Goal: Information Seeking & Learning: Learn about a topic

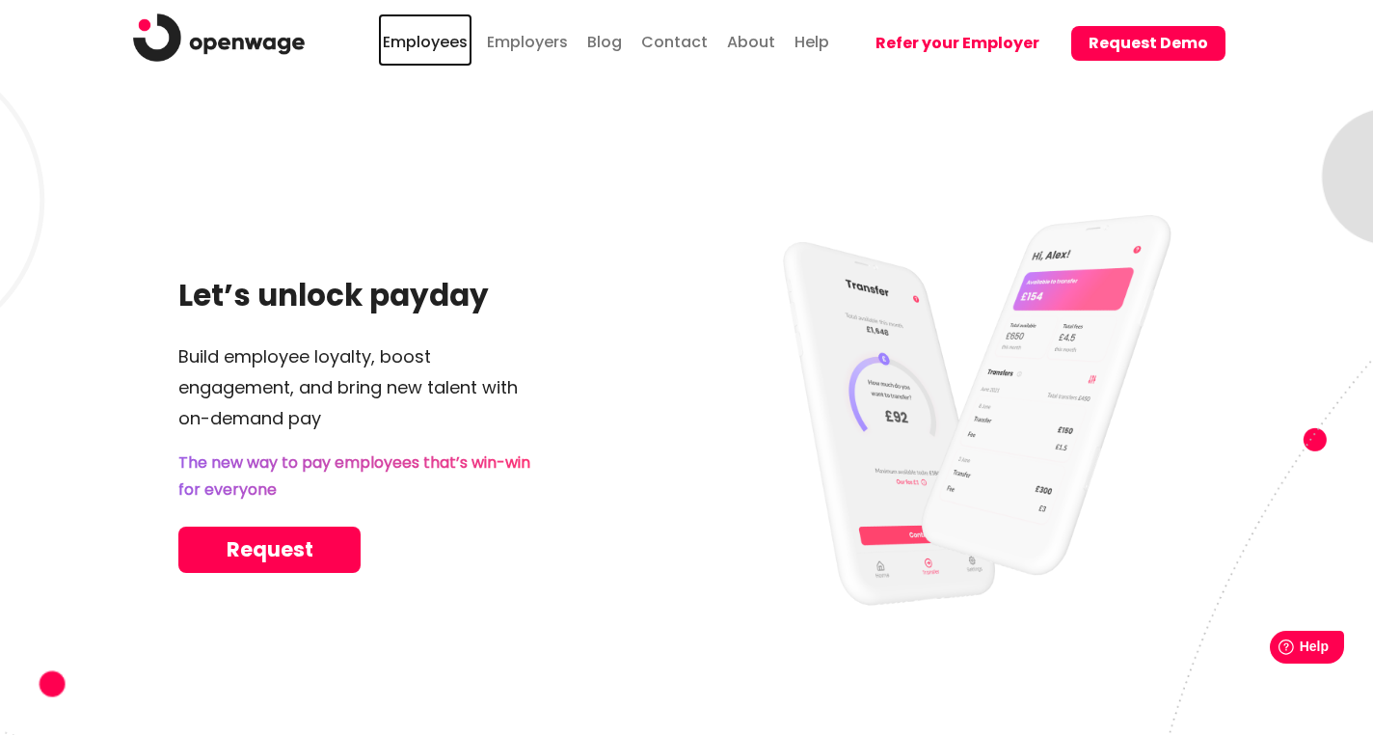
click at [413, 47] on link "Employees" at bounding box center [425, 40] width 95 height 53
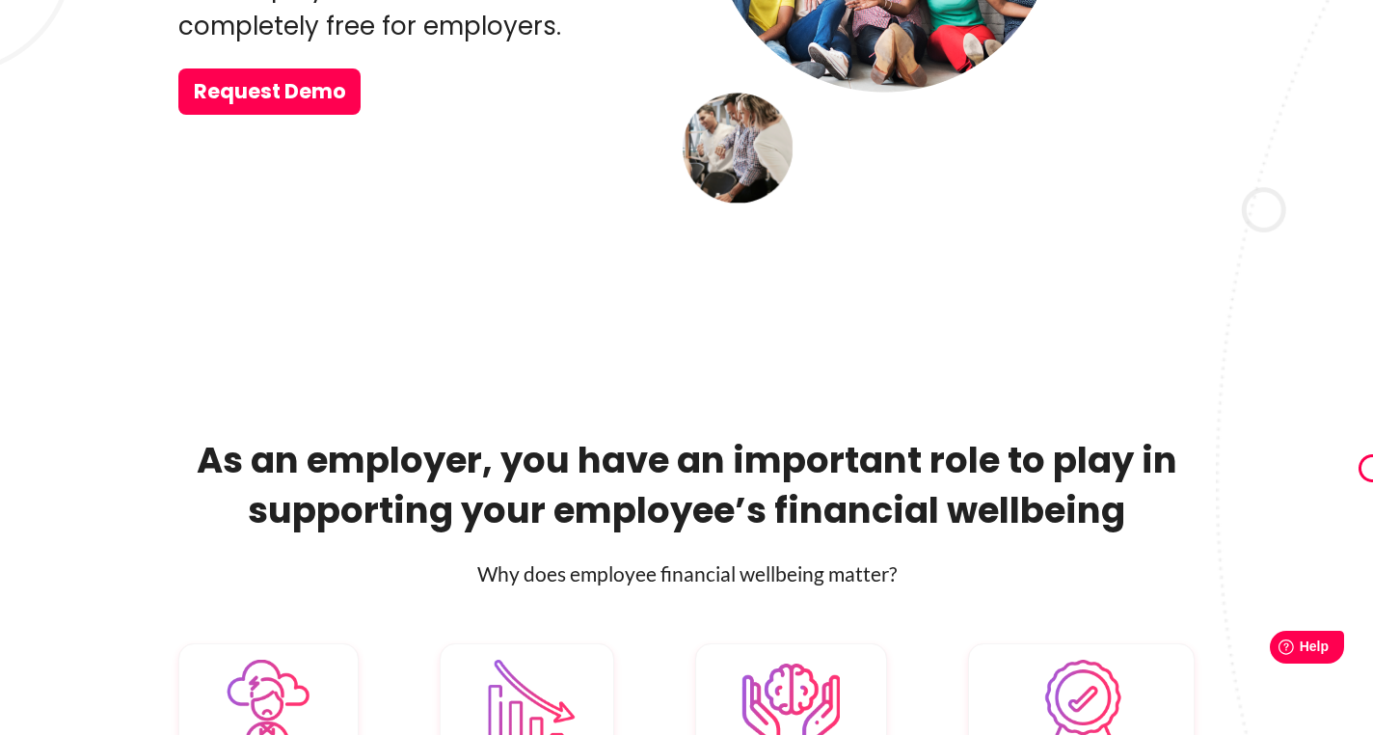
scroll to position [723, 0]
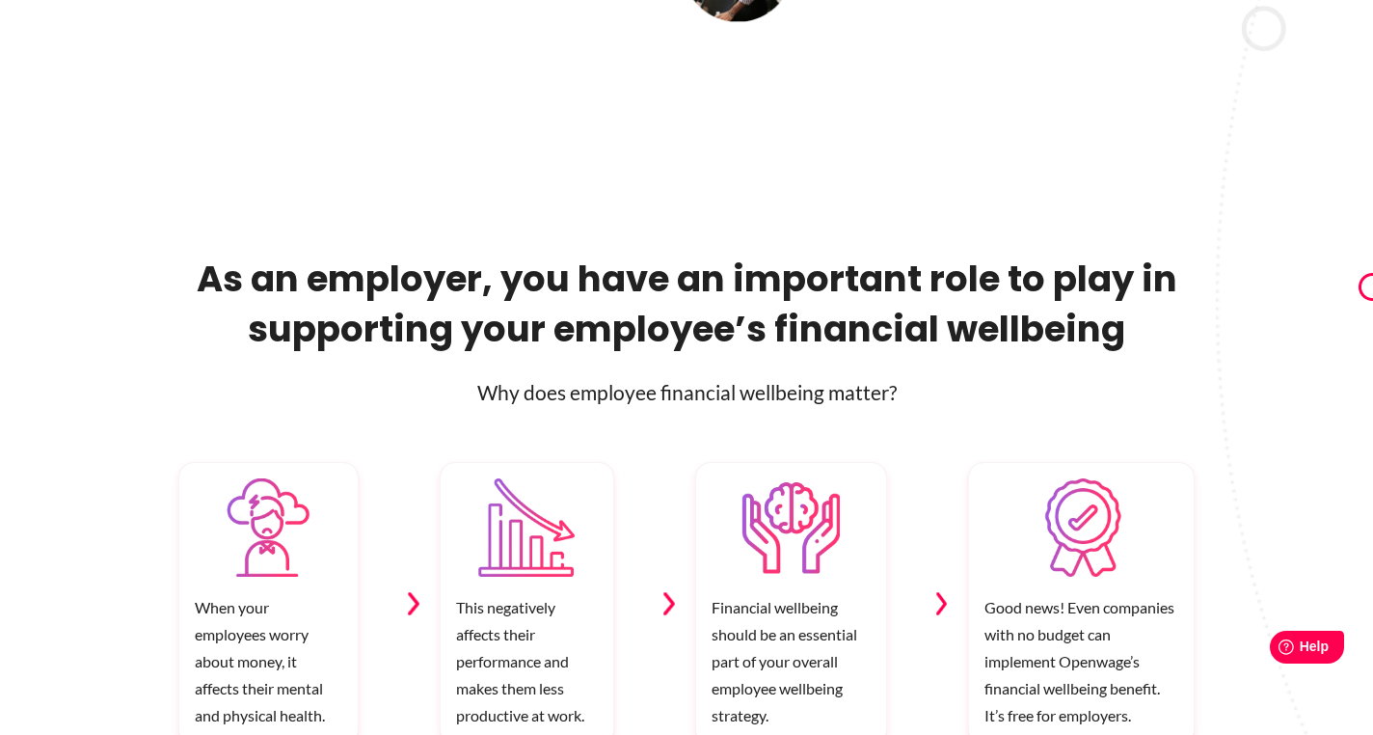
click at [545, 336] on h2 "As an employer, you have an important role to play in supporting your employee’…" at bounding box center [686, 304] width 1017 height 100
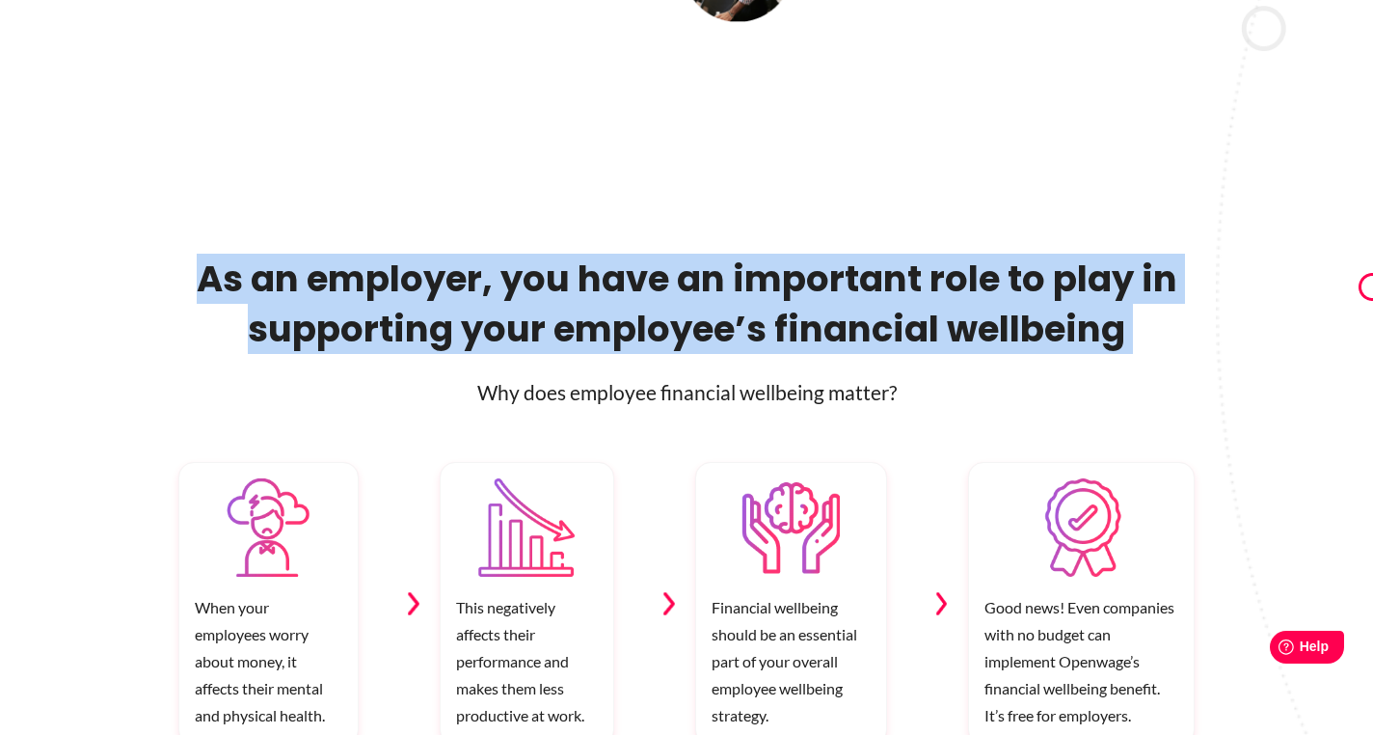
click at [545, 336] on h2 "As an employer, you have an important role to play in supporting your employee’…" at bounding box center [686, 304] width 1017 height 100
copy div "As an employer, you have an important role to play in supporting your employee’…"
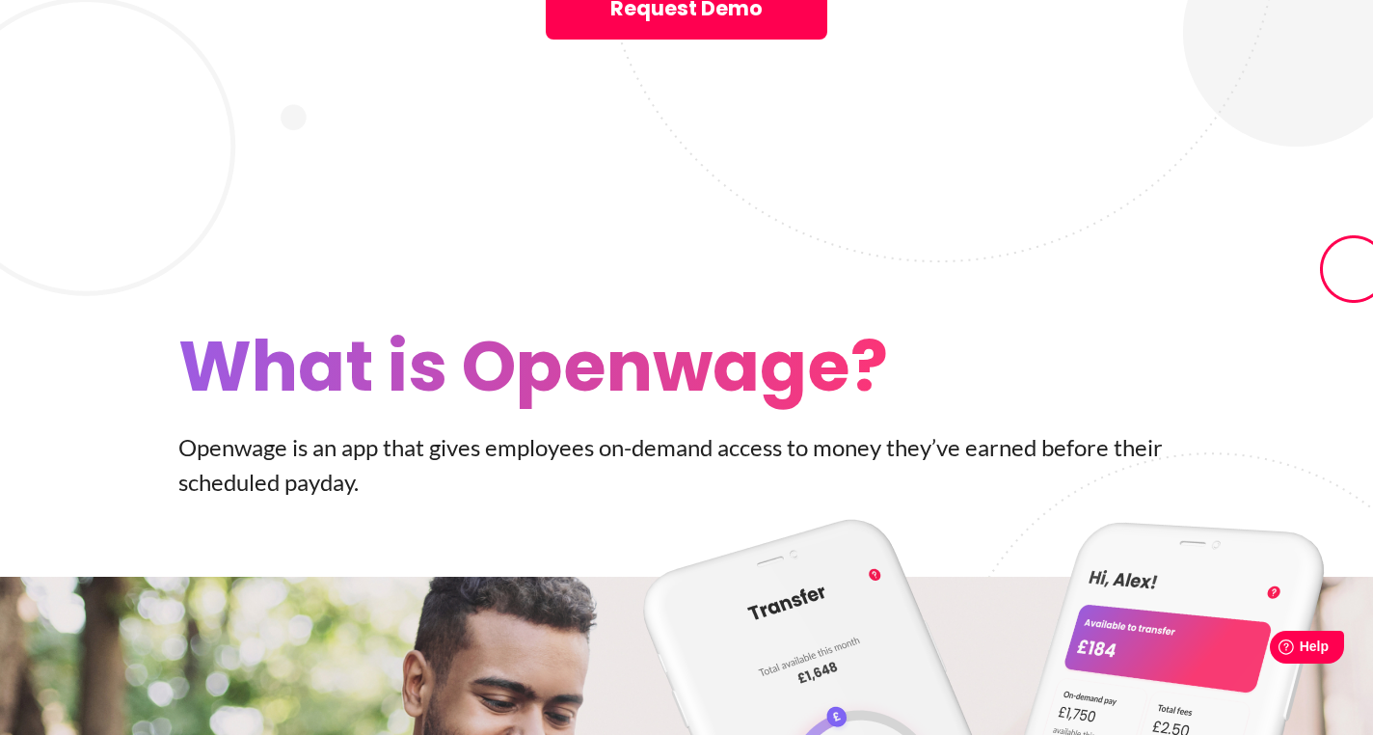
scroll to position [3087, 0]
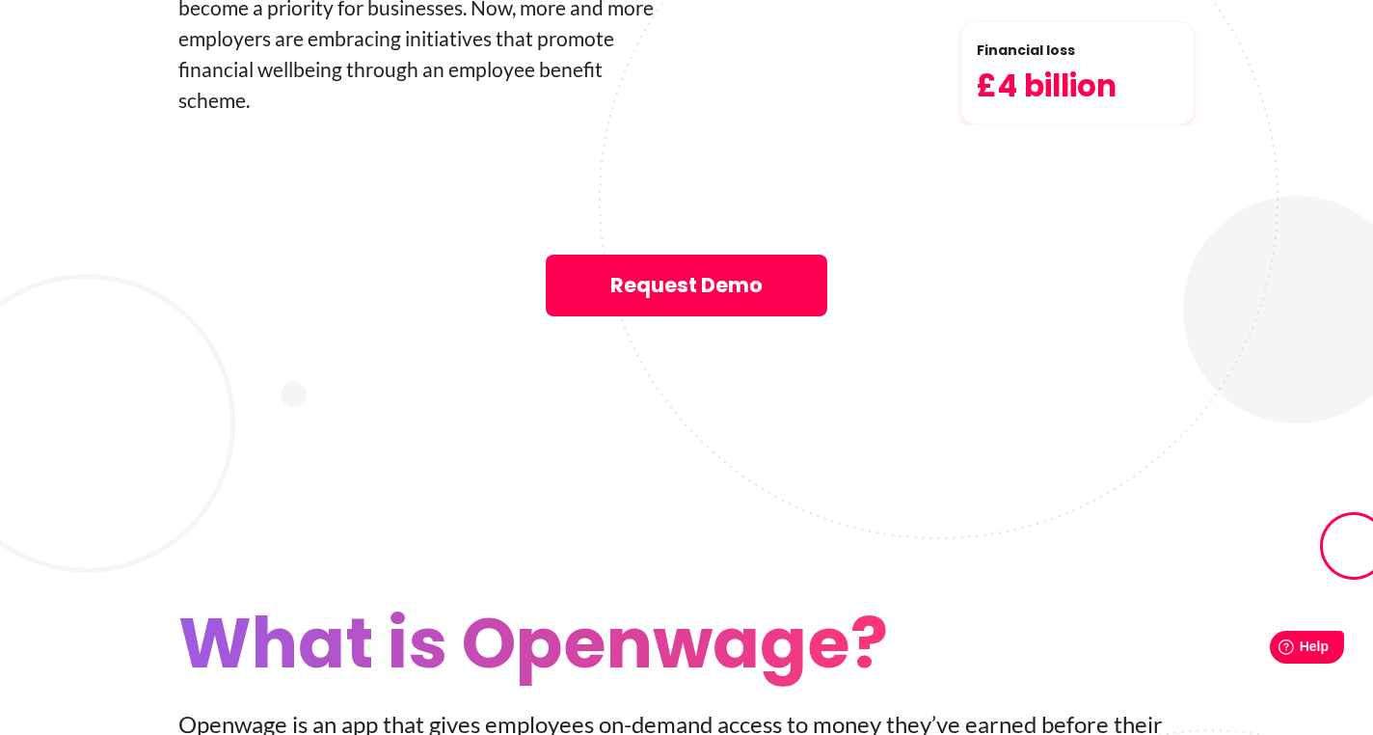
click at [793, 707] on p "Openwage is an app that gives employees on-­demand access to money they’ve earn…" at bounding box center [686, 741] width 1017 height 69
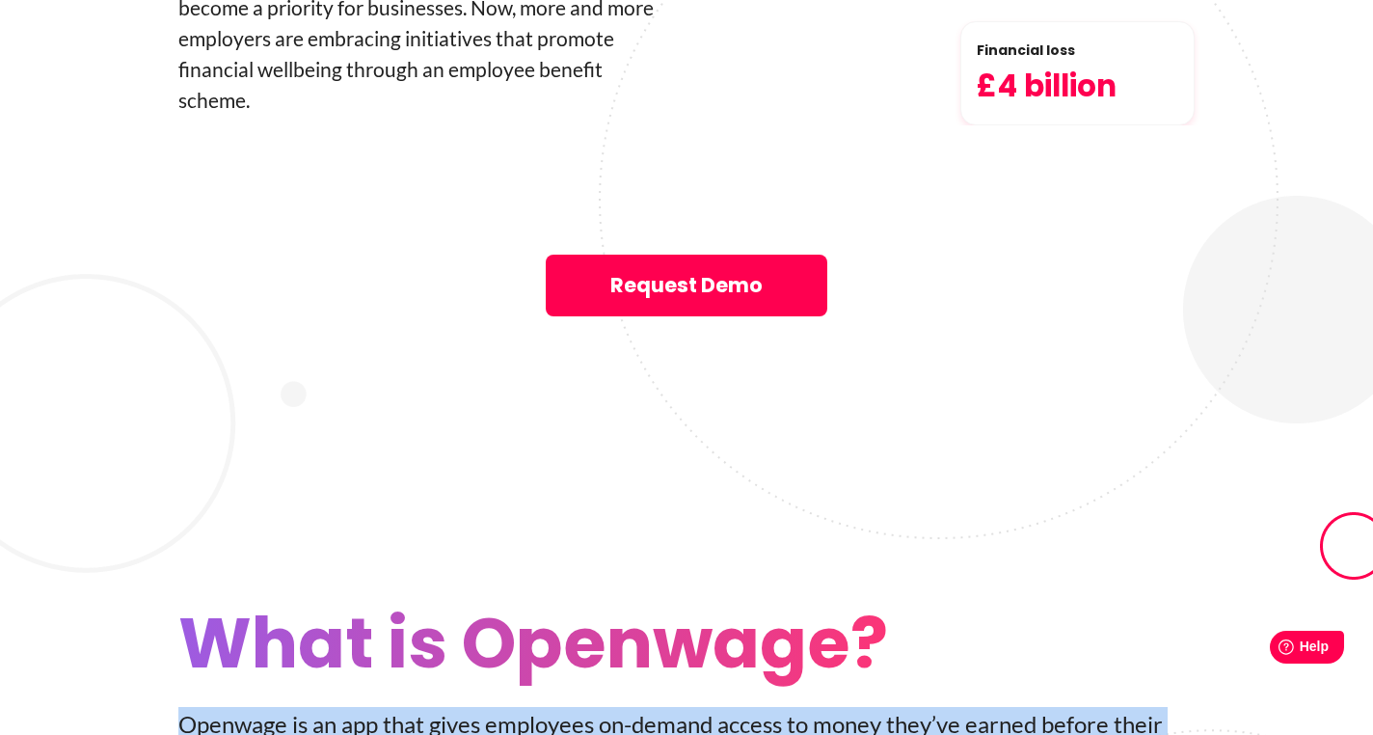
click at [793, 707] on p "Openwage is an app that gives employees on-­demand access to money they’ve earn…" at bounding box center [686, 741] width 1017 height 69
copy div "Openwage is an app that gives employees on-­demand access to money they’ve earn…"
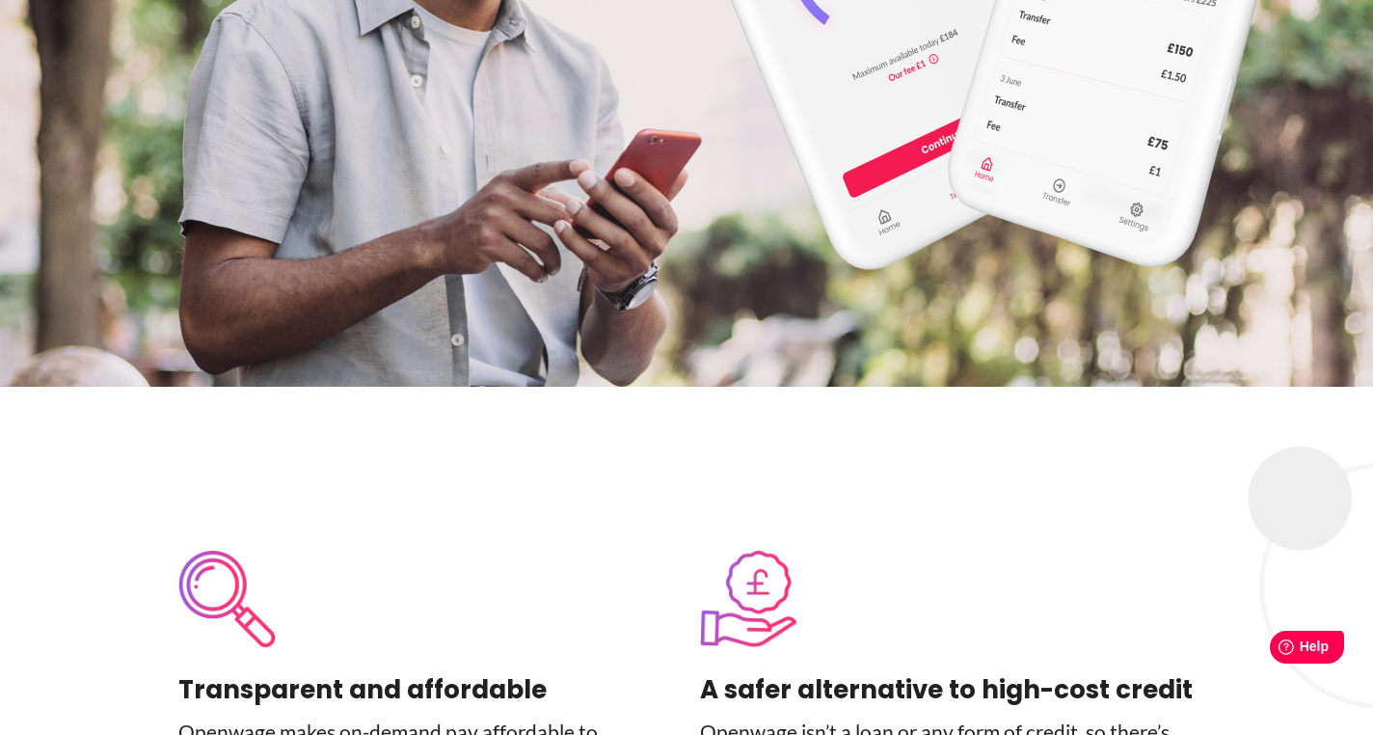
scroll to position [4298, 0]
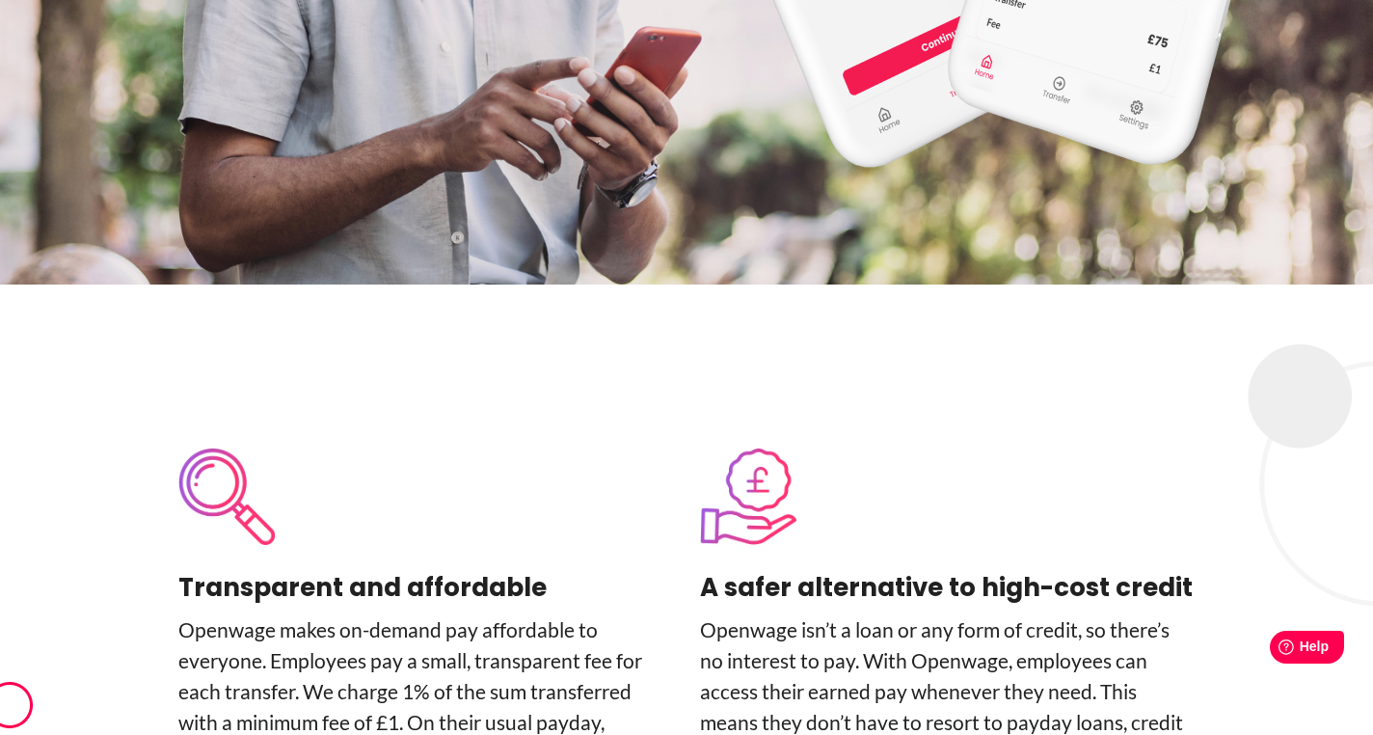
click at [795, 568] on h4 "A safer alternative to high-cost credit" at bounding box center [947, 587] width 495 height 39
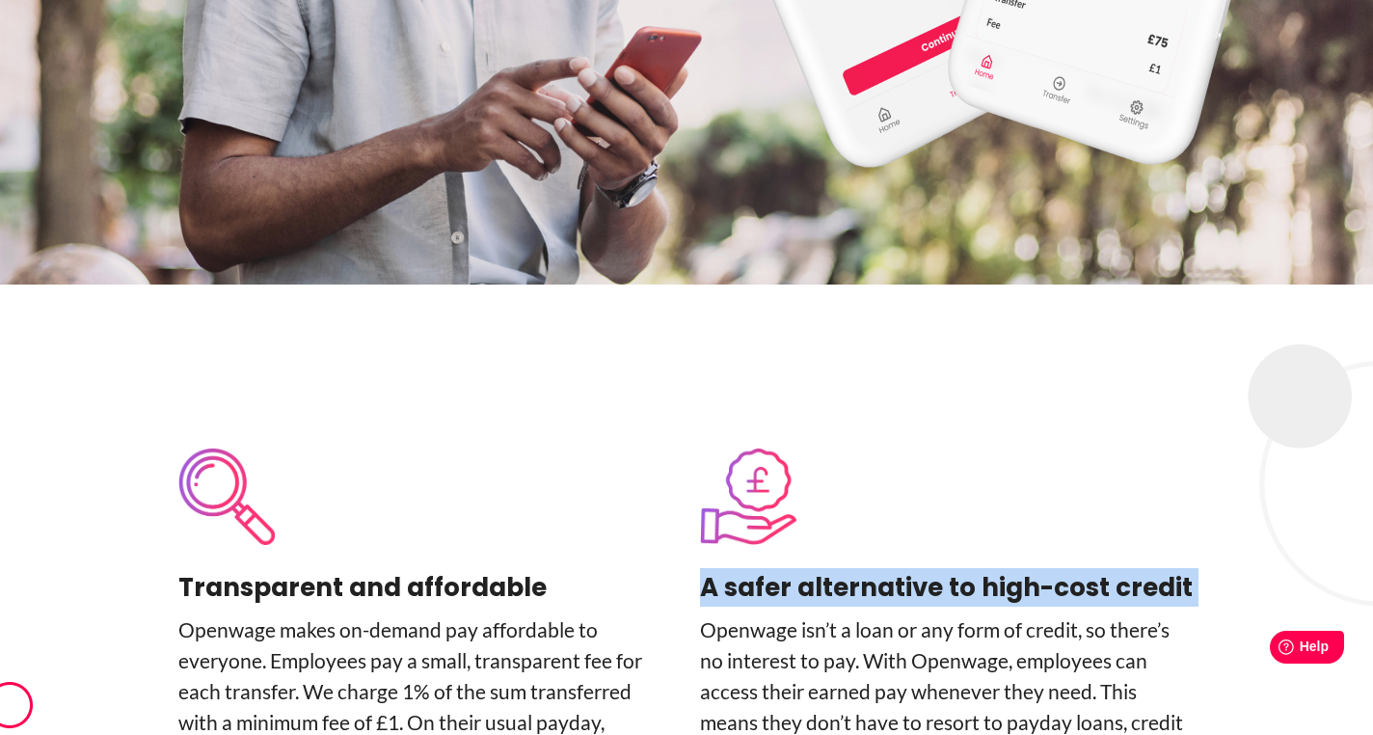
click at [795, 568] on h4 "A safer alternative to high-cost credit" at bounding box center [947, 587] width 495 height 39
copy div "A safer alternative to high-cost credit"
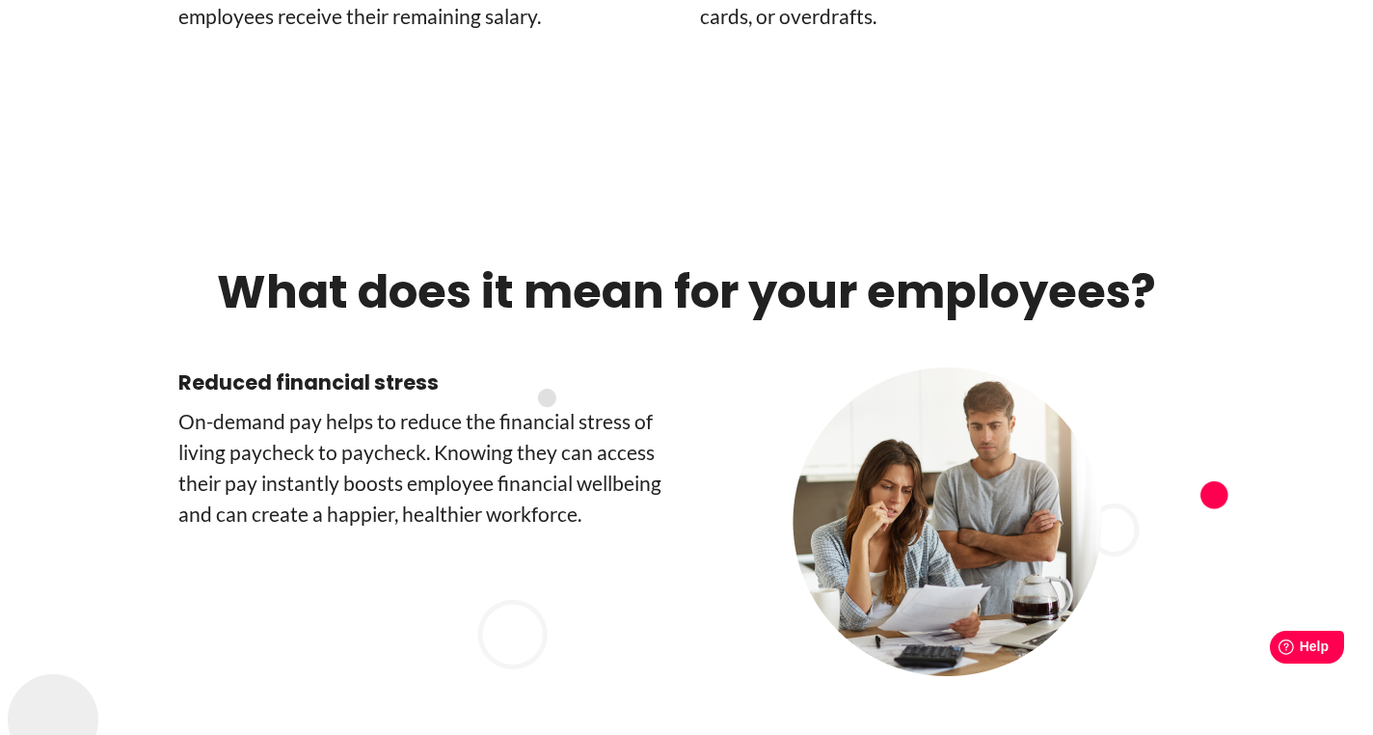
scroll to position [5257, 0]
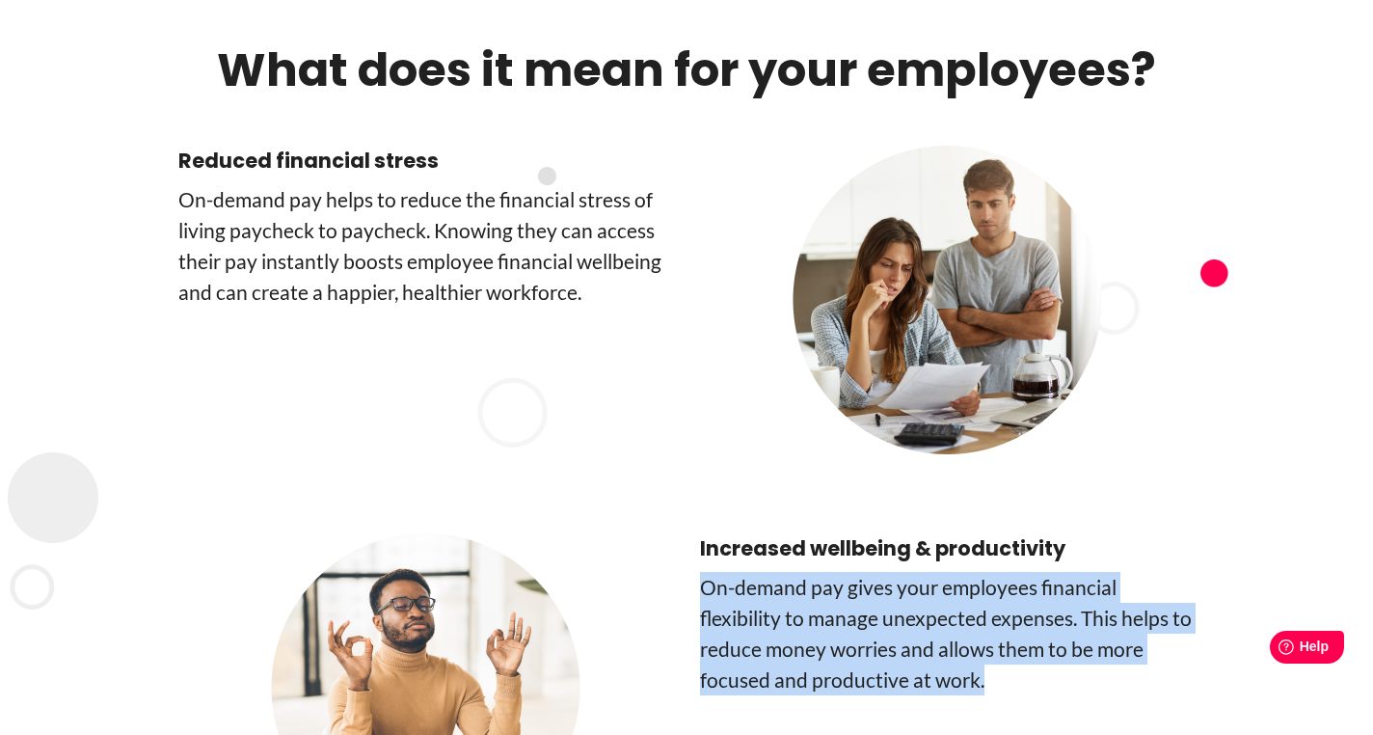
drag, startPoint x: 704, startPoint y: 443, endPoint x: 1080, endPoint y: 582, distance: 401.0
click at [1080, 582] on div "Increased wellbeing & productivity On-demand pay gives your employees financial…" at bounding box center [947, 687] width 495 height 309
copy p "On-demand pay gives your employees financial flexibility to manage unexpected e…"
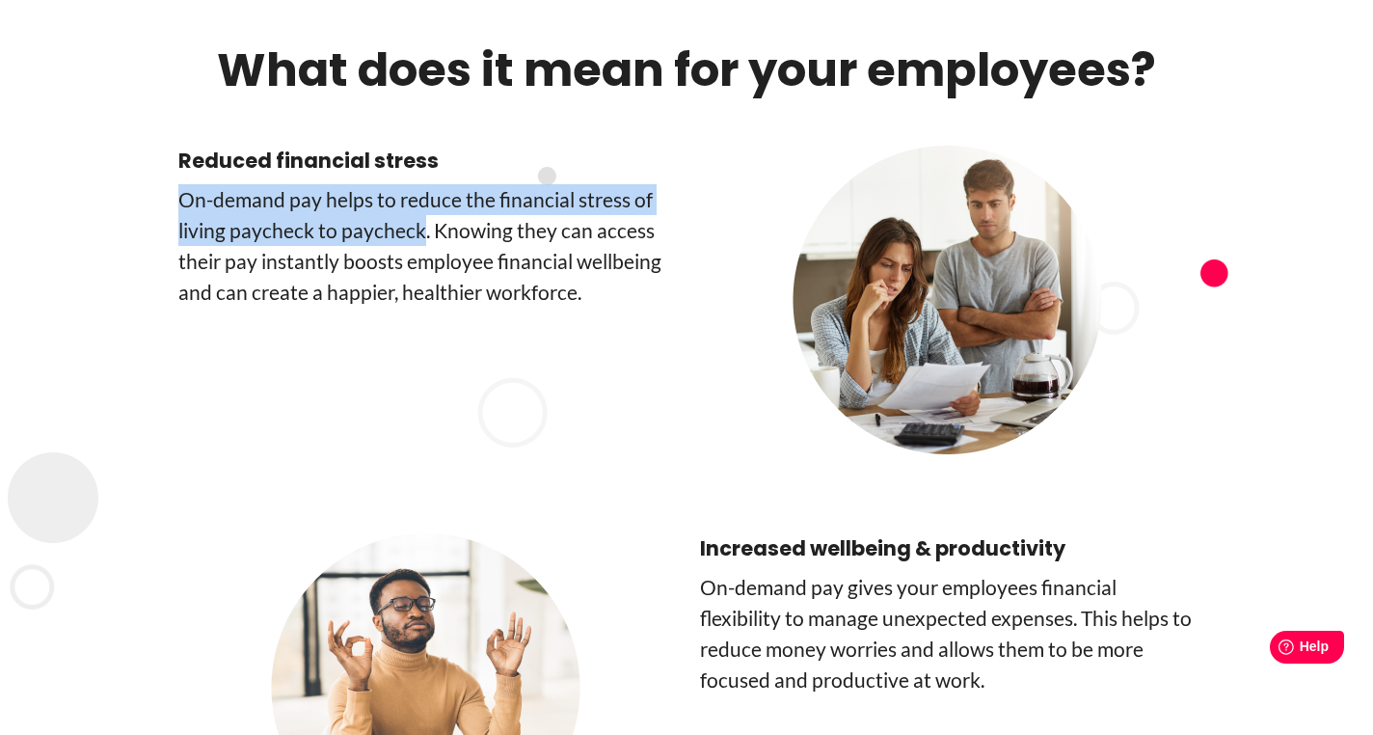
drag, startPoint x: 421, startPoint y: 80, endPoint x: 174, endPoint y: 59, distance: 247.8
click at [174, 146] on div "Reduced financial stress On-­demand pay helps to reduce the financial stress of…" at bounding box center [687, 305] width 1100 height 318
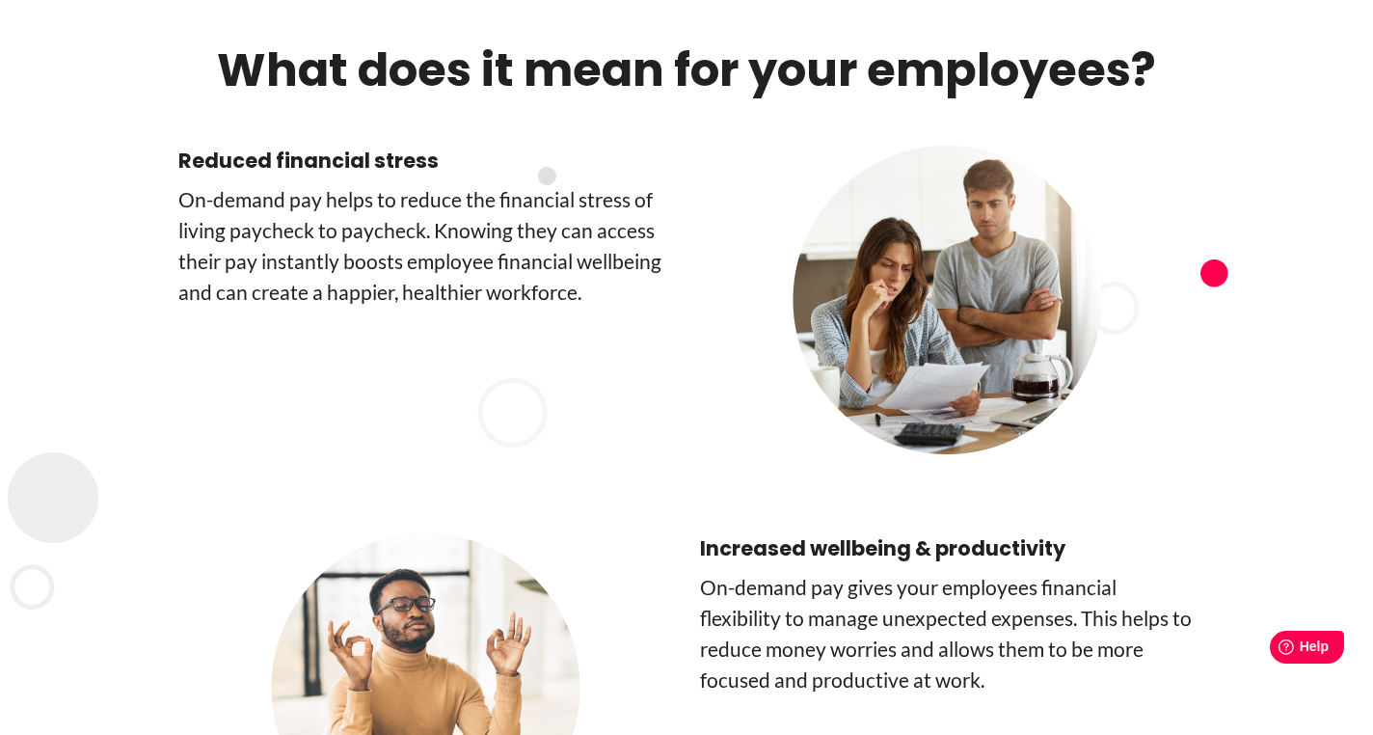
click at [207, 184] on p "On-­demand pay helps to reduce the financial stress of living paycheck to paych…" at bounding box center [425, 245] width 495 height 123
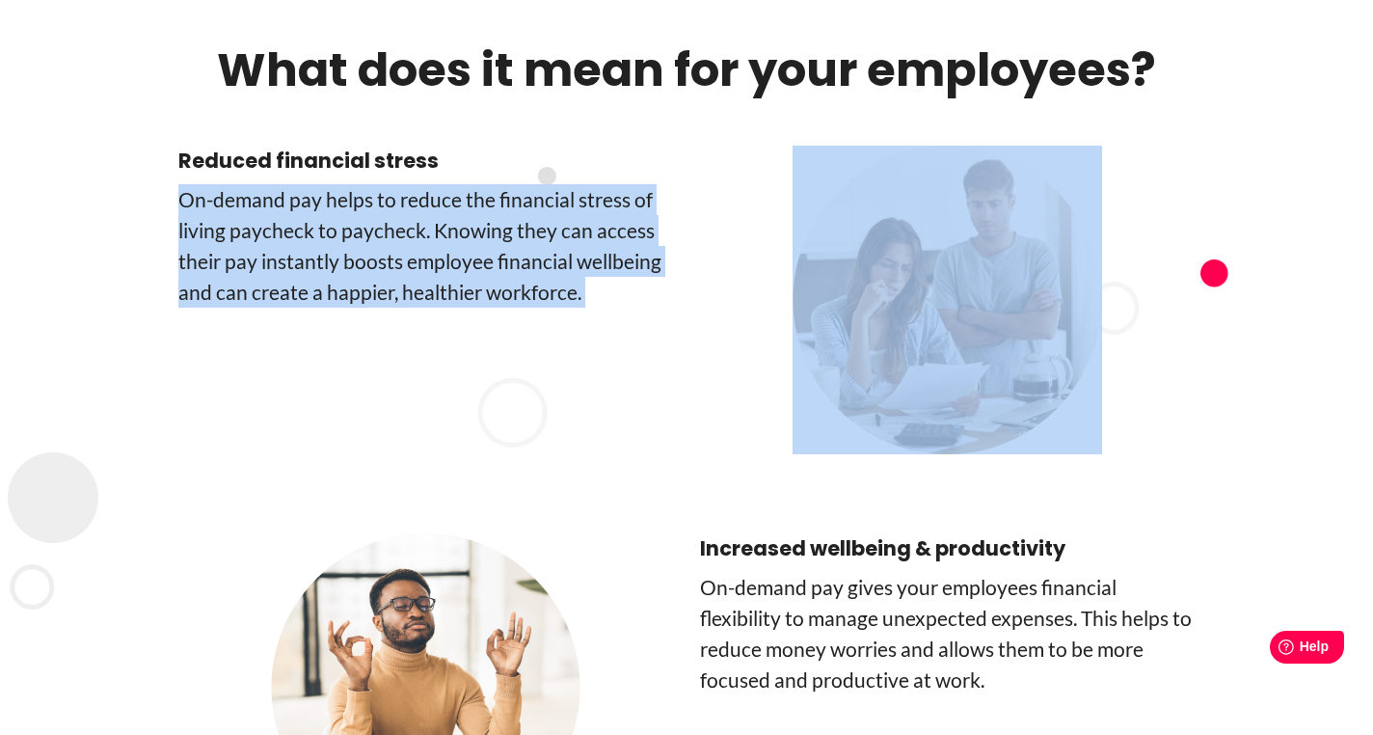
click at [207, 184] on p "On-­demand pay helps to reduce the financial stress of living paycheck to paych…" at bounding box center [425, 245] width 495 height 123
copy div "On-­demand pay helps to reduce the financial stress of living paycheck to paych…"
